Goal: Task Accomplishment & Management: Manage account settings

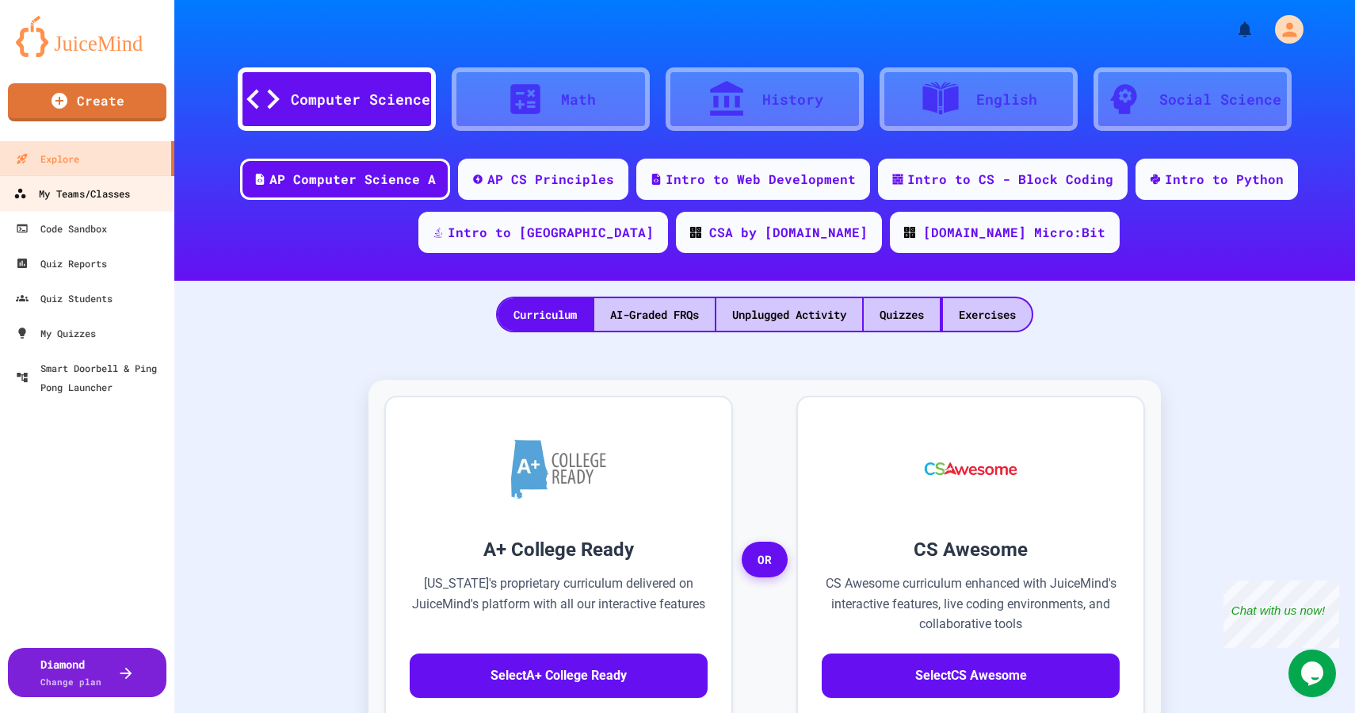
click at [46, 197] on div "My Teams/Classes" at bounding box center [71, 194] width 117 height 20
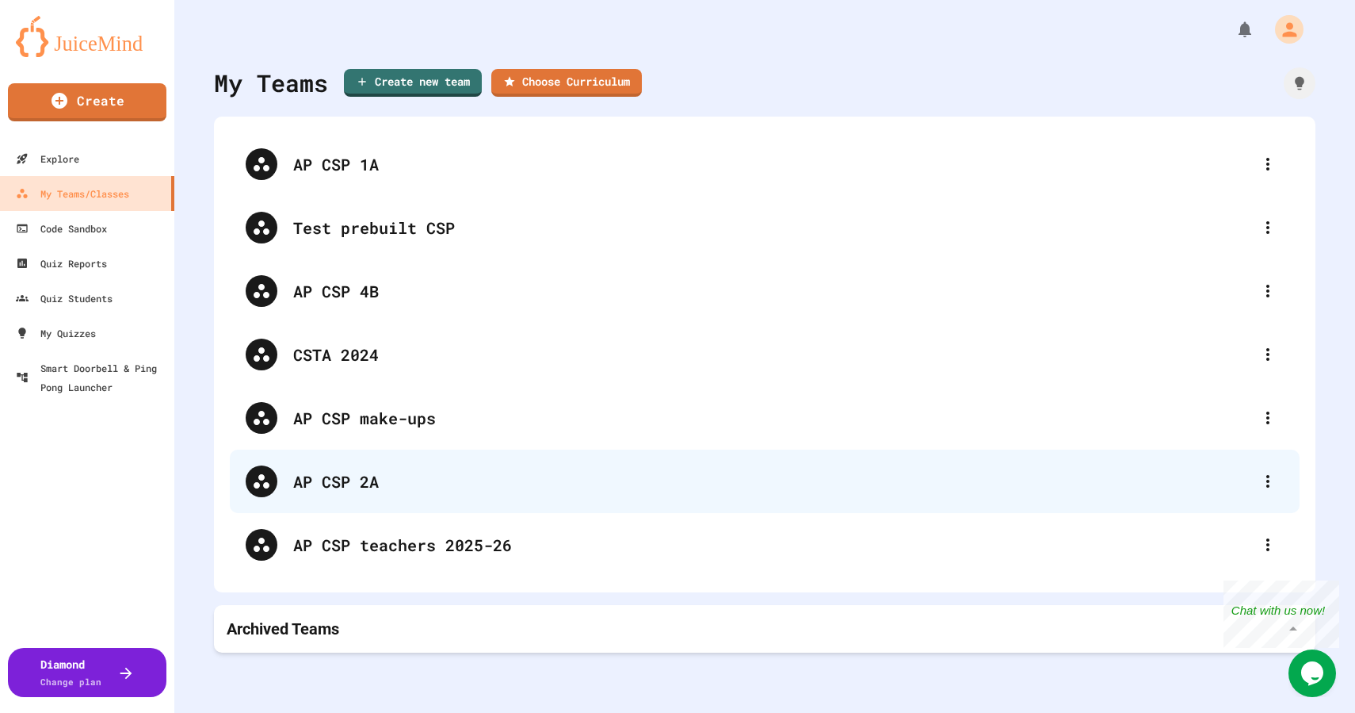
click at [379, 477] on div "AP CSP 2A" at bounding box center [772, 481] width 959 height 24
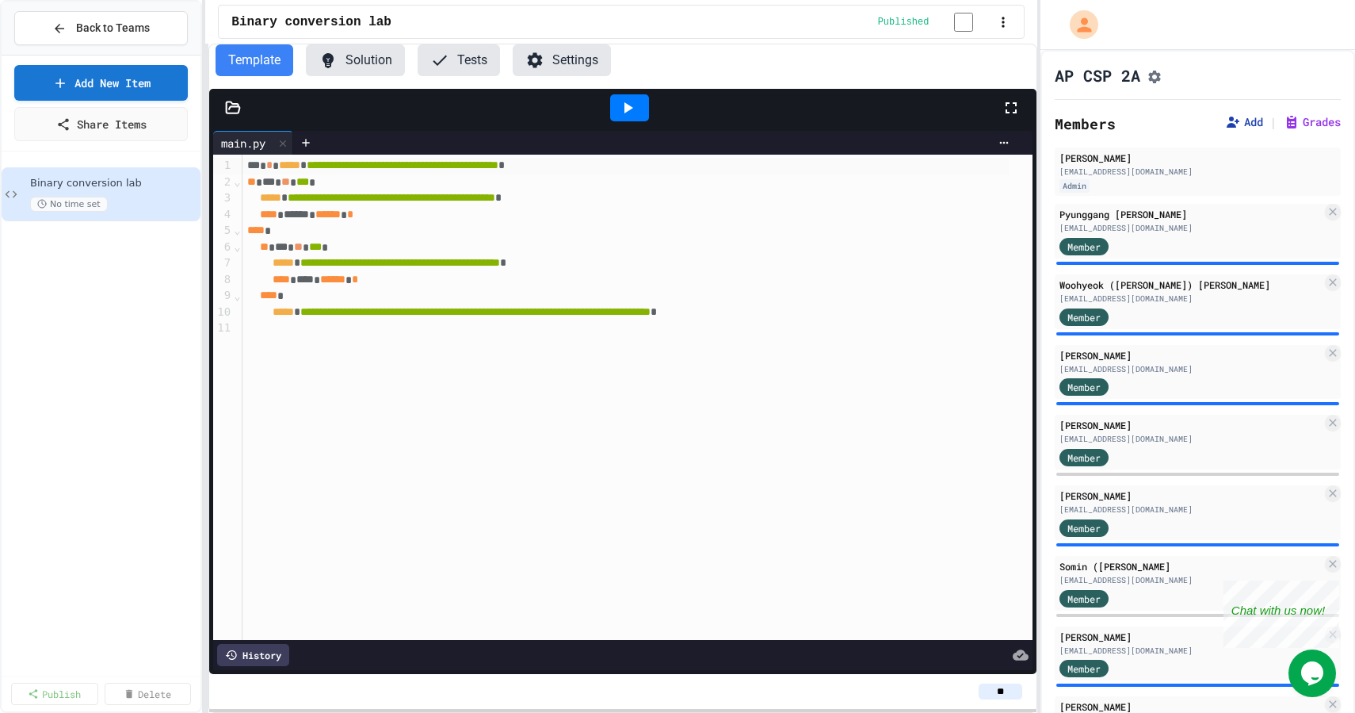
click at [1230, 128] on button "Add" at bounding box center [1244, 122] width 38 height 16
